Goal: Information Seeking & Learning: Learn about a topic

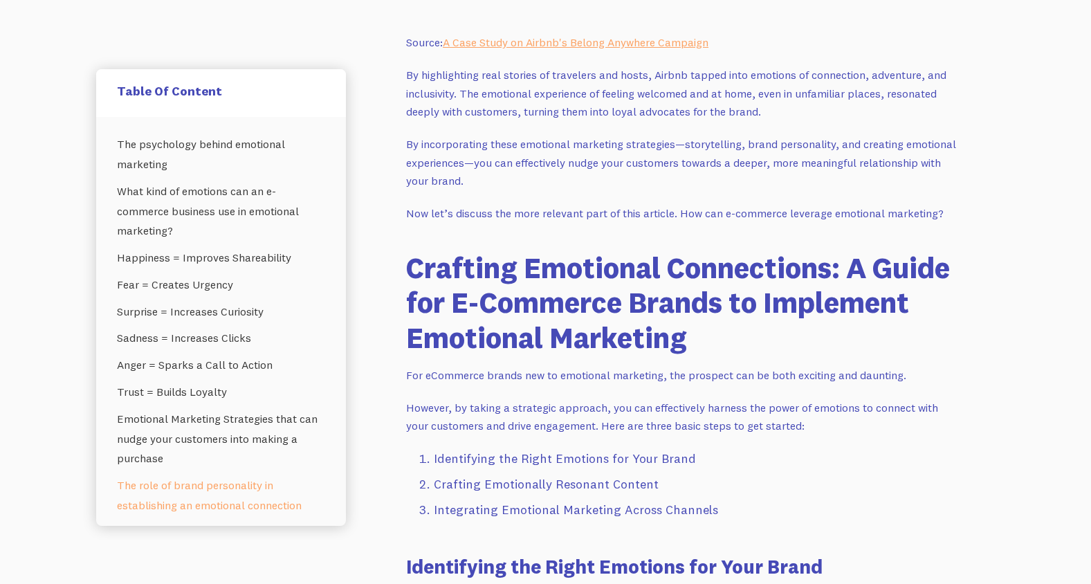
scroll to position [4842, 0]
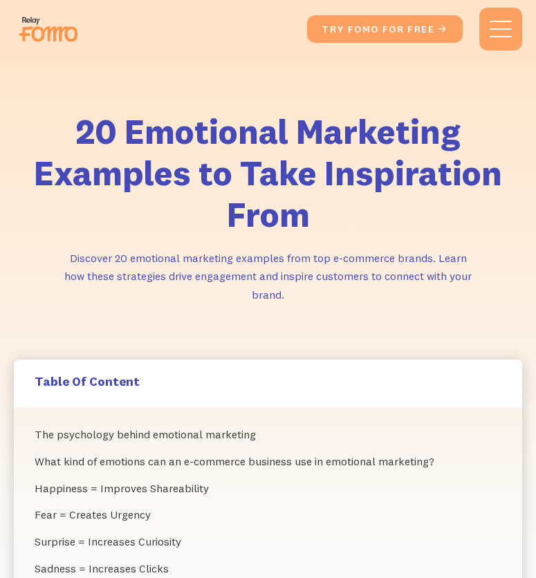
click at [66, 59] on div "20 Emotional Marketing Examples to Take Inspiration From Discover 20 emotional …" at bounding box center [268, 209] width 536 height 302
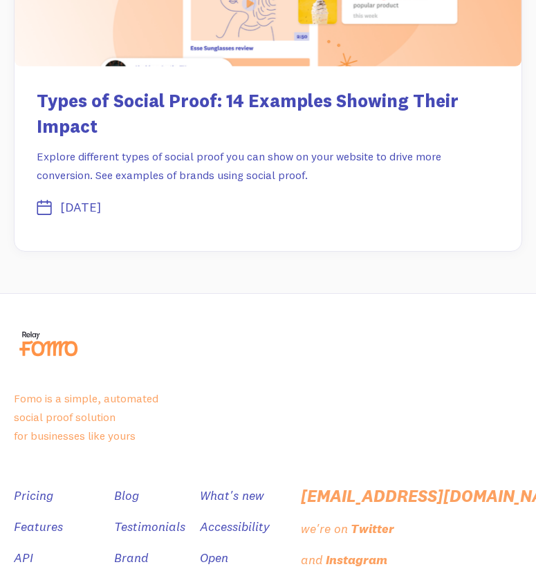
scroll to position [19395, 0]
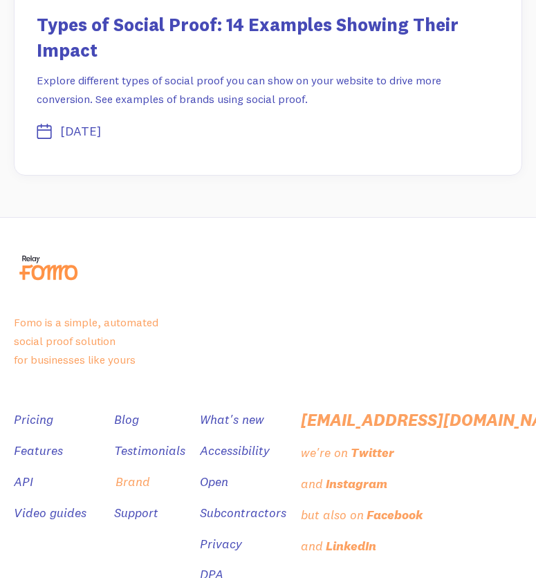
click at [146, 472] on link "Brand" at bounding box center [133, 482] width 35 height 20
click at [218, 565] on link "DPA" at bounding box center [213, 575] width 24 height 20
click at [223, 504] on link "Subcontractors" at bounding box center [244, 514] width 86 height 20
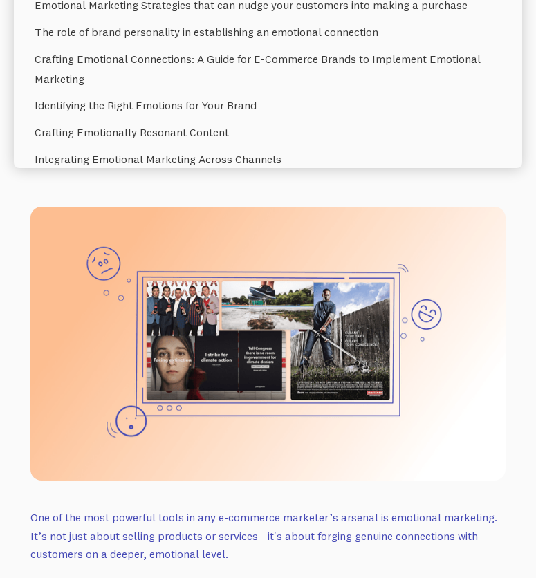
scroll to position [0, 0]
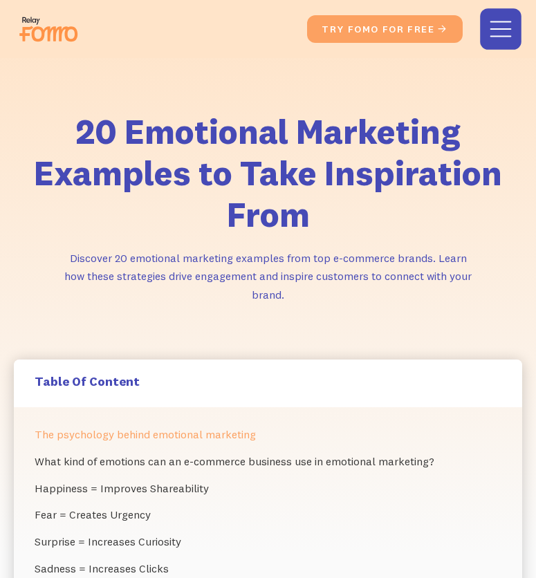
click at [495, 30] on div "menu" at bounding box center [500, 29] width 21 height 16
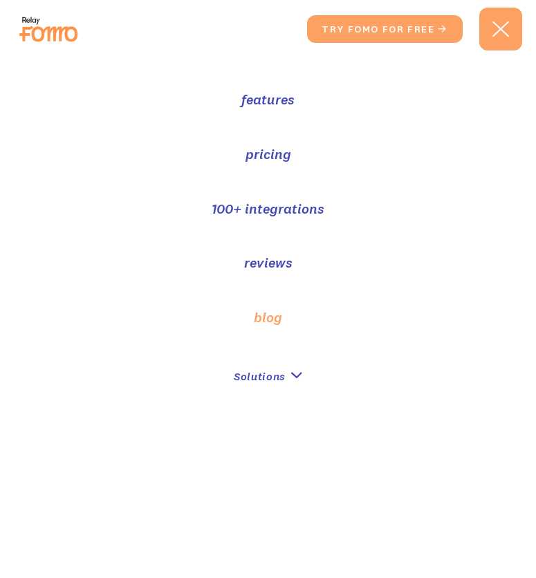
click at [264, 317] on link "blog" at bounding box center [268, 318] width 28 height 20
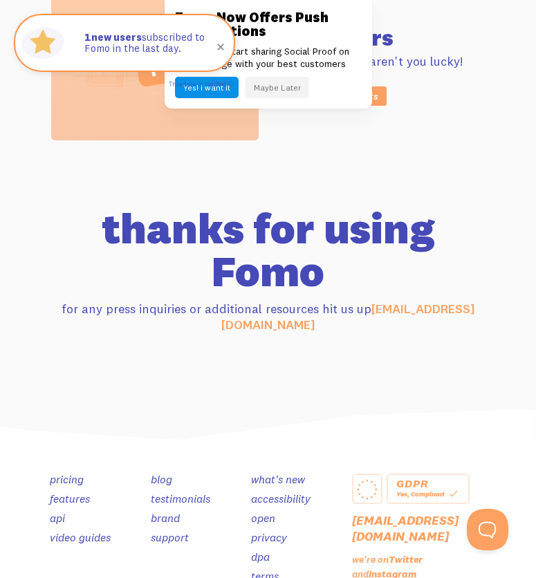
scroll to position [991, 0]
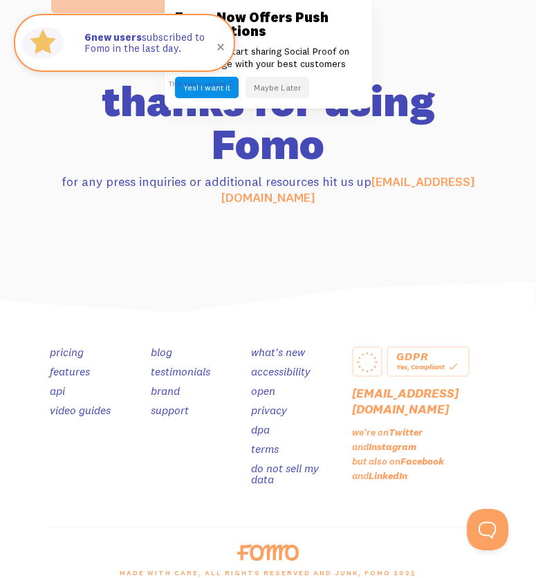
click at [269, 442] on link "terms" at bounding box center [265, 449] width 28 height 14
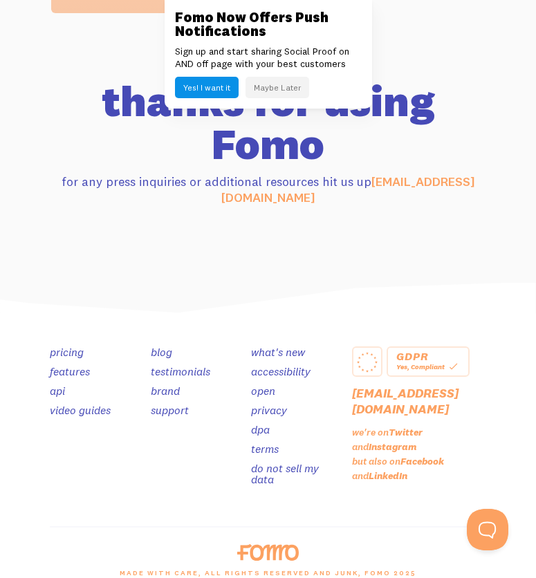
click at [177, 384] on link "brand" at bounding box center [165, 391] width 29 height 14
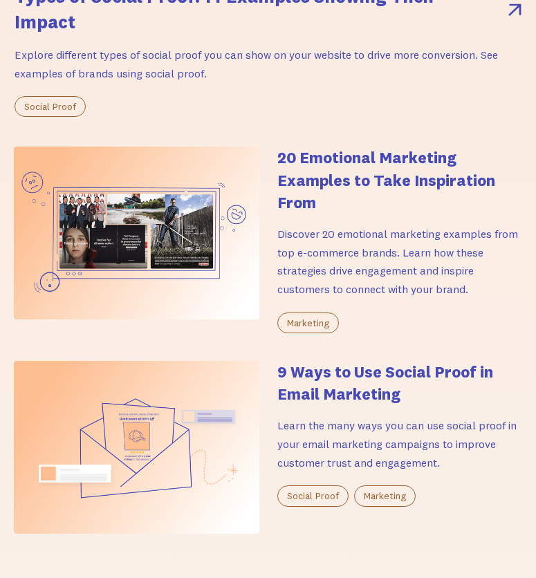
scroll to position [692, 0]
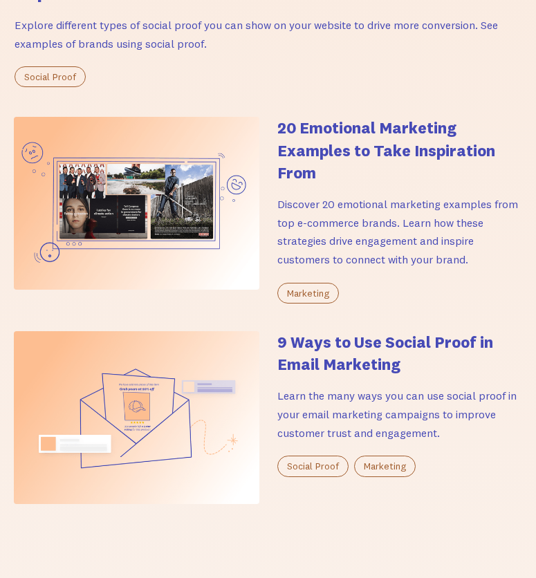
click at [169, 208] on img at bounding box center [137, 203] width 246 height 173
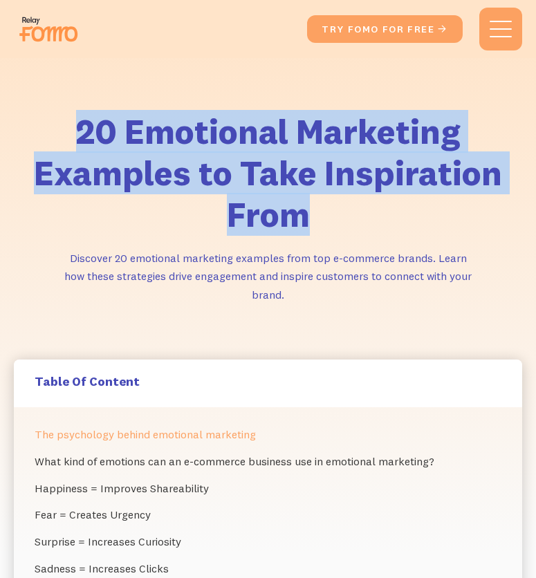
drag, startPoint x: 77, startPoint y: 133, endPoint x: 299, endPoint y: 221, distance: 238.8
click at [299, 221] on h1 "20 Emotional Marketing Examples to Take Inspiration From" at bounding box center [268, 173] width 508 height 125
copy h1 "20 Emotional Marketing Examples to Take Inspiration From"
